Goal: Complete application form: Complete application form

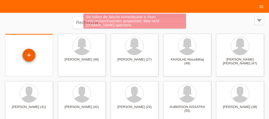
click at [28, 56] on div "+" at bounding box center [29, 55] width 13 height 13
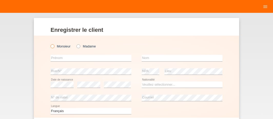
click at [50, 44] on icon at bounding box center [50, 44] width 0 height 0
click at [51, 47] on input "Monsieur" at bounding box center [51, 45] width 3 height 3
radio input "true"
click at [53, 58] on input "text" at bounding box center [90, 58] width 81 height 6
type input "[PERSON_NAME]"
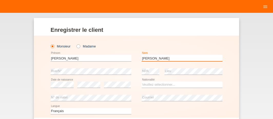
type input "[PERSON_NAME]"
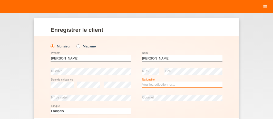
click at [141, 81] on select "Veuillez sélectionner... Suisse Allemagne Autriche Liechtenstein ------------ A…" at bounding box center [181, 84] width 81 height 6
select select "BG"
click at [0, 0] on option "Bulgarie" at bounding box center [0, 0] width 0 height 0
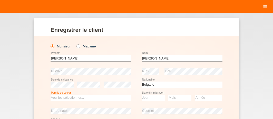
click at [50, 95] on select "Veuillez sélectionner... C B B - Statut de réfugié Autre" at bounding box center [90, 98] width 81 height 6
select select "C"
click at [0, 0] on option "C" at bounding box center [0, 0] width 0 height 0
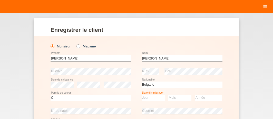
click at [141, 95] on select "Jour 01 02 03 04 05 06 07 08 09 10 11" at bounding box center [152, 98] width 23 height 6
click at [150, 96] on select "Jour 01 02 03 04 05 06 07 08 09 10 11" at bounding box center [152, 98] width 23 height 6
click at [141, 95] on select "Jour 01 02 03 04 05 06 07 08 09 10 11" at bounding box center [152, 98] width 23 height 6
select select "05"
click at [0, 0] on option "05" at bounding box center [0, 0] width 0 height 0
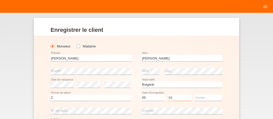
select select "07"
select select "2013"
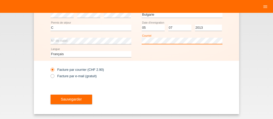
scroll to position [71, 0]
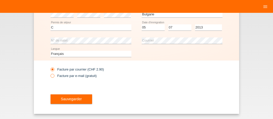
click at [50, 73] on icon at bounding box center [50, 73] width 0 height 0
click at [51, 74] on input "Facture par e-mail (gratuit)" at bounding box center [51, 77] width 3 height 6
radio input "true"
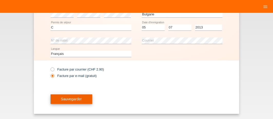
click at [68, 98] on span "Sauvegarder" at bounding box center [71, 99] width 21 height 4
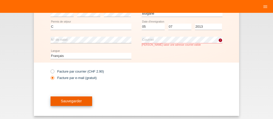
click at [61, 101] on span "Sauvegarder" at bounding box center [71, 101] width 21 height 4
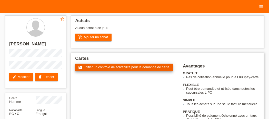
click at [116, 68] on span "Initier un contrôle de solvabilité pour la demande de carte" at bounding box center [127, 67] width 85 height 4
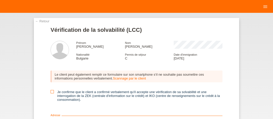
click at [50, 92] on icon at bounding box center [51, 91] width 3 height 3
click at [50, 92] on input "Je confirme que le client a confirmé verbalement qu'il accepte une vérification…" at bounding box center [51, 91] width 3 height 3
checkbox input "true"
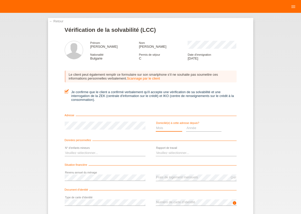
click at [156, 119] on select "Mois 01 02 03 04 05 06 07 08 09 10" at bounding box center [169, 128] width 27 height 6
select select "04"
click at [0, 0] on option "04" at bounding box center [0, 0] width 0 height 0
click at [186, 119] on select "Année 2025 2024 2023 2022 2021 2020 2019 2018 2017 2016 2015 2014 2013 2012 201…" at bounding box center [203, 128] width 35 height 6
select select "2022"
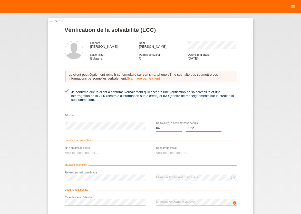
click at [0, 0] on option "2022" at bounding box center [0, 0] width 0 height 0
click at [65, 119] on select "Veuillez sélectionner... 0 1 2 3 4 5 6 7 8 9" at bounding box center [105, 153] width 81 height 6
click at [0, 0] on option "1" at bounding box center [0, 0] width 0 height 0
click at [65, 119] on select "Veuillez sélectionner... 0 1 2 3 4 5 6 7 8 9" at bounding box center [105, 153] width 81 height 6
select select "2"
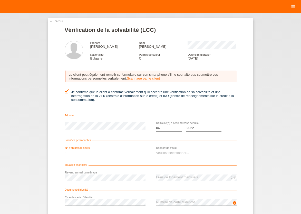
click at [0, 0] on option "2" at bounding box center [0, 0] width 0 height 0
click at [156, 119] on select "Veuillez sélectionner... A durée indéterminée A durée déterminée Apprenti/étudi…" at bounding box center [196, 153] width 81 height 6
select select "UNLIMITED"
click at [0, 0] on option "A durée indéterminée" at bounding box center [0, 0] width 0 height 0
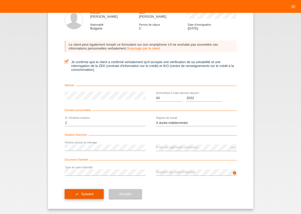
click at [95, 119] on button "check Suivant" at bounding box center [84, 194] width 39 height 10
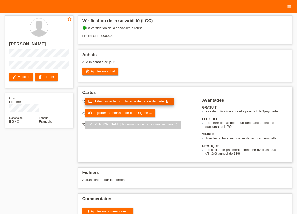
click at [116, 103] on span "Télécharger le formulaire de demande de carte" at bounding box center [128, 101] width 69 height 4
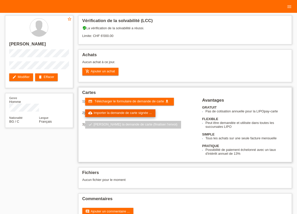
click at [123, 115] on link "cloud_upload Importer la demande de carte signée ..." at bounding box center [120, 113] width 70 height 8
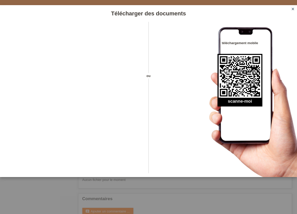
click at [292, 9] on icon "close" at bounding box center [293, 9] width 4 height 4
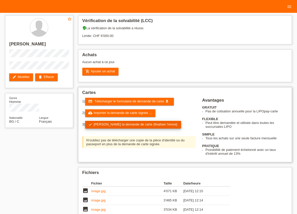
click at [115, 125] on link "check Soumettre la demande de carte (finaliser l’envoi)" at bounding box center [133, 125] width 96 height 8
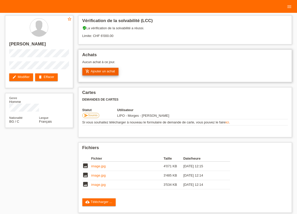
click at [95, 71] on link "add_shopping_cart Ajouter un achat" at bounding box center [100, 72] width 36 height 8
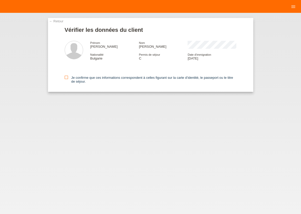
click at [66, 78] on icon at bounding box center [66, 77] width 3 height 3
click at [66, 78] on input "Je confirme que ces informations correspondent à celles figurant sur la carte d…" at bounding box center [66, 77] width 3 height 3
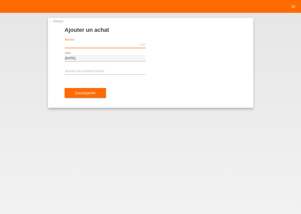
click at [102, 46] on input "text" at bounding box center [105, 45] width 81 height 6
type input "1359.00"
click at [80, 70] on input "text" at bounding box center [105, 71] width 81 height 6
type input "x"
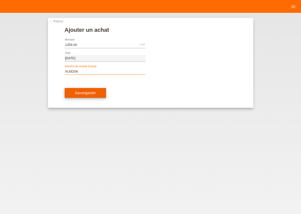
type input "XU0DSK"
click at [80, 97] on button "Sauvegarder" at bounding box center [86, 93] width 42 height 10
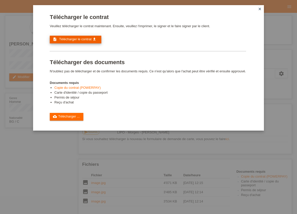
click at [71, 40] on span "Télécharger le contrat" at bounding box center [75, 39] width 32 height 4
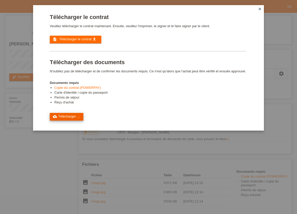
click at [65, 120] on link "cloud_upload Télécharger ..." at bounding box center [67, 117] width 34 height 8
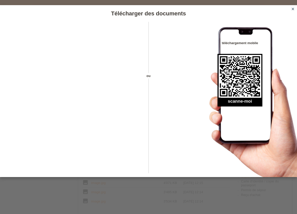
click at [109, 193] on div "Télécharger des documents ou téléchargement mobile scanne-moi close" at bounding box center [148, 107] width 297 height 214
